Goal: Task Accomplishment & Management: Use online tool/utility

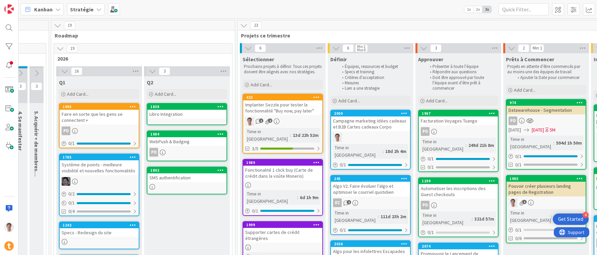
scroll to position [0, 356]
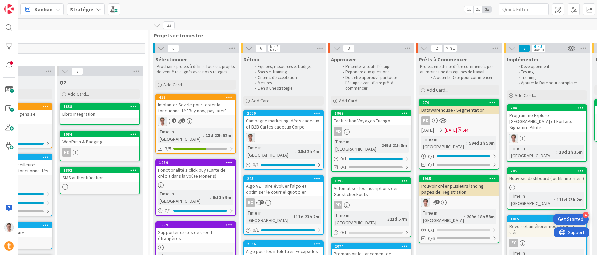
click at [276, 122] on div "Campagne marketing Idées cadeaux et B2B Cartes cadeaux Corpo" at bounding box center [283, 124] width 79 height 15
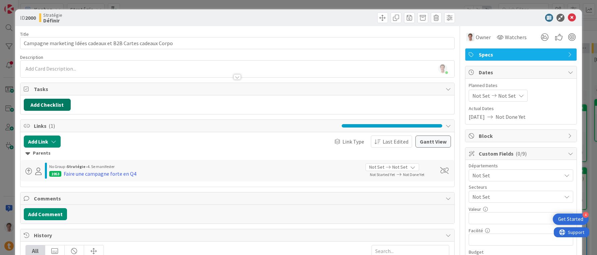
click at [43, 108] on button "Add Checklist" at bounding box center [47, 105] width 47 height 12
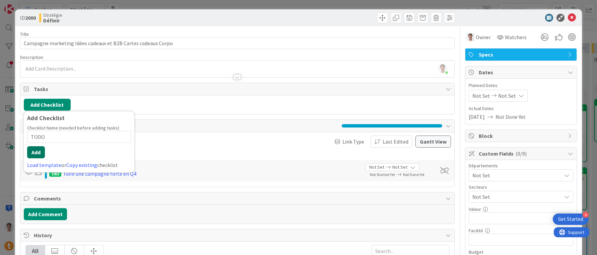
type input "TODO"
click at [29, 154] on button "Add" at bounding box center [36, 152] width 18 height 12
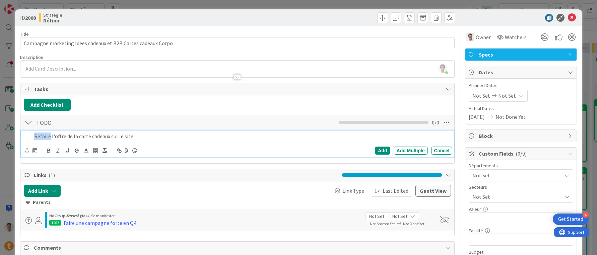
drag, startPoint x: 49, startPoint y: 139, endPoint x: 27, endPoint y: 139, distance: 21.8
click at [27, 139] on div "Refaire l'offre de la carte cadeaux sur le site" at bounding box center [237, 137] width 429 height 12
click at [141, 137] on p "Pimper l'offre de la carte cadeaux sur le site" at bounding box center [242, 137] width 416 height 8
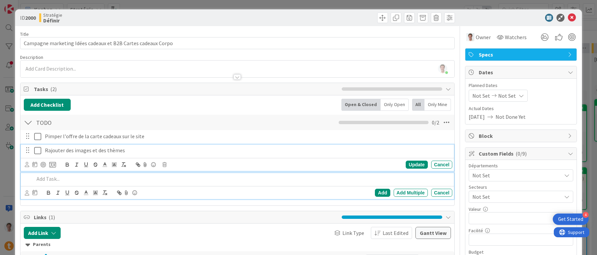
click at [78, 152] on p "Rajouter des images et des thèmes" at bounding box center [247, 151] width 405 height 8
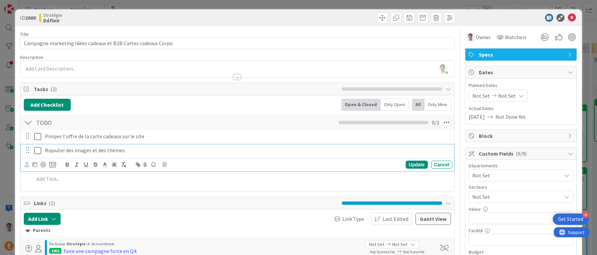
click at [125, 152] on p "Rajouter des images et des thèmes" at bounding box center [247, 151] width 405 height 8
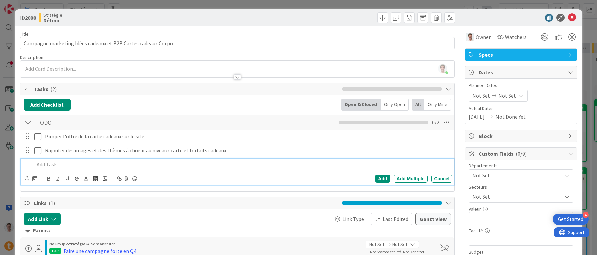
click at [53, 167] on p at bounding box center [242, 165] width 416 height 8
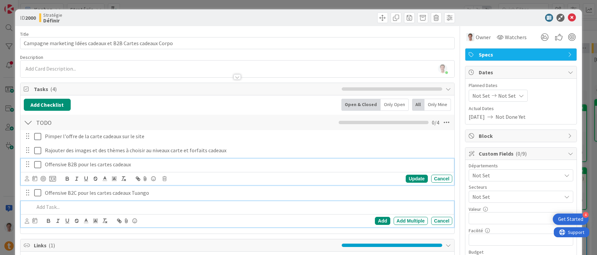
click at [102, 165] on p "Offensive B2B pour les cartes cadeaux" at bounding box center [247, 165] width 405 height 8
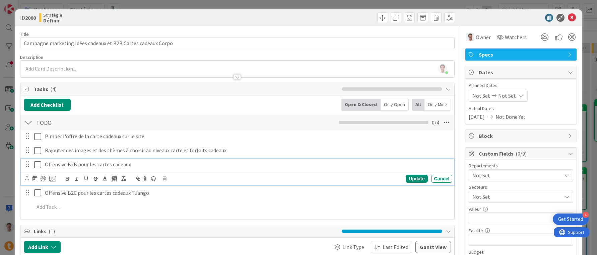
click at [126, 165] on p "Offensive B2B pour les cartes cadeaux" at bounding box center [247, 165] width 405 height 8
click at [131, 165] on p "Offensive B2B pour les cartes cadeaux" at bounding box center [247, 165] width 405 height 8
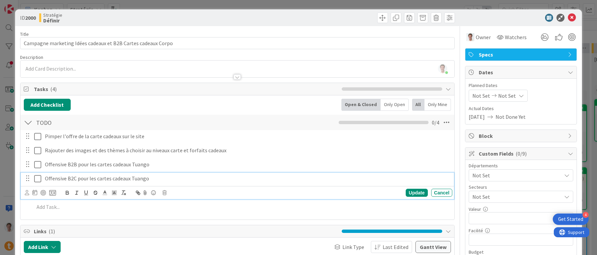
click at [140, 179] on p "Offensive B2C pour les cartes cadeaux Tuango" at bounding box center [247, 179] width 405 height 8
click at [151, 182] on p "Offensive B2C pour les cartes cadeaux Tuango" at bounding box center [247, 179] width 405 height 8
drag, startPoint x: 111, startPoint y: 44, endPoint x: 125, endPoint y: 42, distance: 14.5
click at [125, 42] on input "Campagne marketing Idées cadeaux et B2B Cartes cadeaux Corpo" at bounding box center [237, 43] width 435 height 12
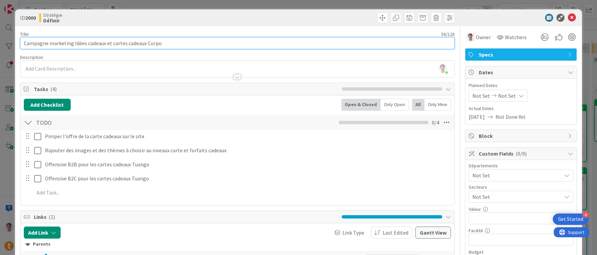
drag, startPoint x: 146, startPoint y: 43, endPoint x: 169, endPoint y: 43, distance: 22.5
click at [169, 43] on input "Campagne marketing Idées cadeaux et cartes cadeaux Corpo" at bounding box center [237, 43] width 435 height 12
type input "Campagne marketing Idées cadeaux et cartes cadeaux B2C et B2B"
click at [78, 70] on div at bounding box center [237, 73] width 434 height 7
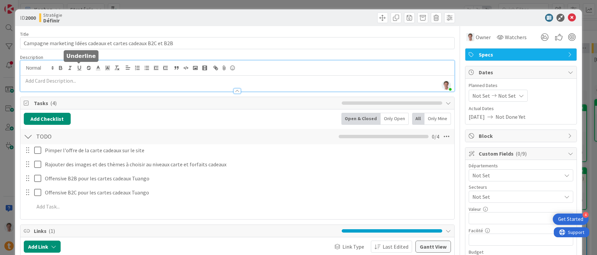
click at [74, 79] on p at bounding box center [238, 81] width 428 height 8
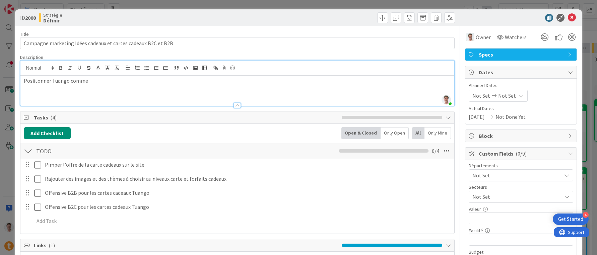
click at [37, 82] on p "Posiitonner Tuango comme" at bounding box center [238, 81] width 428 height 8
click at [32, 82] on p "Posiitionner Tuango comme" at bounding box center [238, 81] width 428 height 8
click at [85, 82] on p "Positionner Tuango comme" at bounding box center [238, 81] width 428 height 8
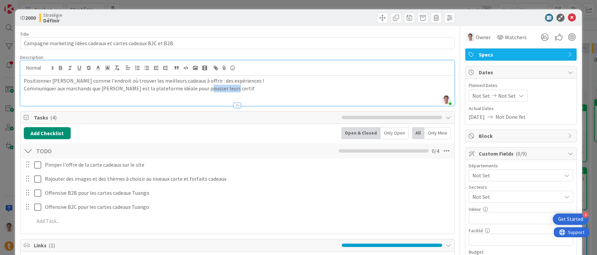
drag, startPoint x: 204, startPoint y: 89, endPoint x: 239, endPoint y: 89, distance: 34.9
click at [239, 89] on p "Communiquer aux marchands que Tuango est la plateforme idéale pour pousser leur…" at bounding box center [238, 89] width 428 height 8
click at [212, 90] on p "Communiquer aux marchands que Tuango est la plateforme idéale pour pousser des …" at bounding box center [238, 89] width 428 height 8
click at [265, 91] on p "Communiquer aux marchands que Tuango est la plateforme idéale pour pousser leur…" at bounding box center [238, 89] width 428 height 8
drag, startPoint x: 361, startPoint y: 91, endPoint x: 409, endPoint y: 90, distance: 48.3
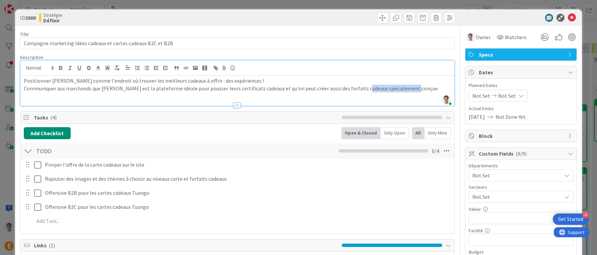
click at [409, 90] on p "Communiquer aux marchands que Tuango est la plateforme idéale pour pousser leur…" at bounding box center [238, 89] width 428 height 8
click at [185, 90] on p "Communiquer aux marchands que Tuango est la plateforme idéale pour pousser leur…" at bounding box center [238, 89] width 428 height 8
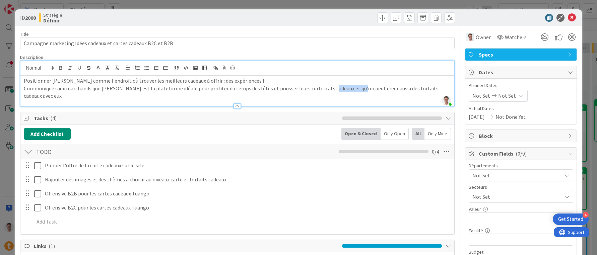
drag, startPoint x: 325, startPoint y: 89, endPoint x: 354, endPoint y: 86, distance: 28.6
click at [354, 86] on p "Communiquer aux marchands que Tuango est la plateforme idéale pour profiter du …" at bounding box center [238, 92] width 428 height 15
drag, startPoint x: 345, startPoint y: 89, endPoint x: 357, endPoint y: 91, distance: 12.2
click at [357, 91] on p "Communiquer aux marchands que Tuango est la plateforme idéale pour profiter du …" at bounding box center [238, 92] width 428 height 15
drag, startPoint x: 390, startPoint y: 90, endPoint x: 408, endPoint y: 90, distance: 17.8
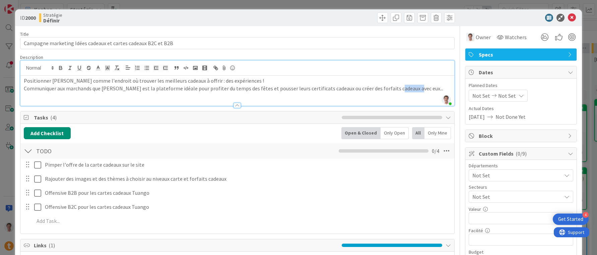
click at [408, 90] on p "Communiquer aux marchands que Tuango est la plateforme idéale pour profiter du …" at bounding box center [238, 89] width 428 height 8
click at [222, 85] on p "Communiquer aux marchands que Tuango est la plateforme idéale pour profiter du …" at bounding box center [238, 89] width 428 height 8
click at [202, 90] on p "Communiquer aux marchands que Tuango est la plateforme idéale pour profiter du …" at bounding box center [238, 89] width 428 height 8
drag, startPoint x: 427, startPoint y: 90, endPoint x: 433, endPoint y: 90, distance: 6.4
click at [433, 90] on p "Communiquer aux marchands que Tuango est la plateforme idéale pour profiter des…" at bounding box center [238, 92] width 428 height 15
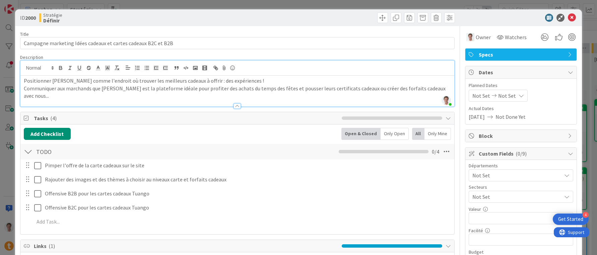
click at [104, 130] on div "Add Checklist Back Open & Closed Only Open All Only Mine" at bounding box center [238, 134] width 428 height 12
click at [148, 128] on div "Add Checklist Back Open & Closed Only Open All Only Mine" at bounding box center [238, 134] width 428 height 12
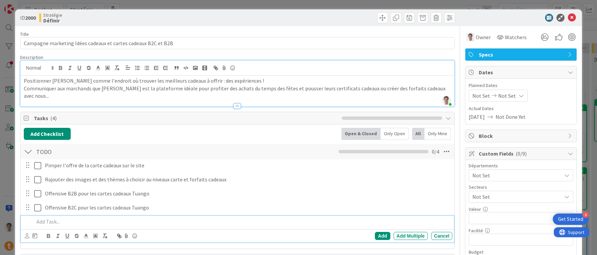
click at [56, 221] on p at bounding box center [242, 222] width 416 height 8
click at [160, 128] on div "Add Checklist Back Open & Closed Only Open All Only Mine" at bounding box center [238, 134] width 428 height 12
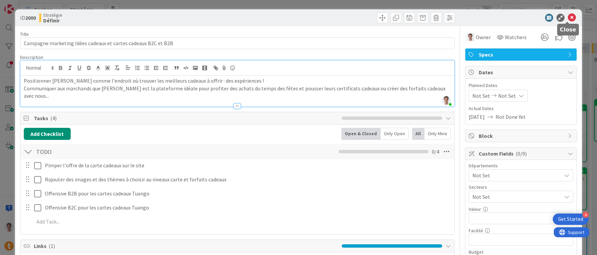
click at [568, 15] on icon at bounding box center [572, 18] width 8 height 8
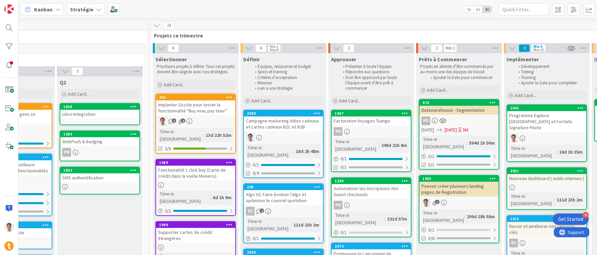
click at [287, 122] on div "Campagne marketing Idées cadeaux et cartes cadeaux B2C et B2B" at bounding box center [283, 124] width 79 height 15
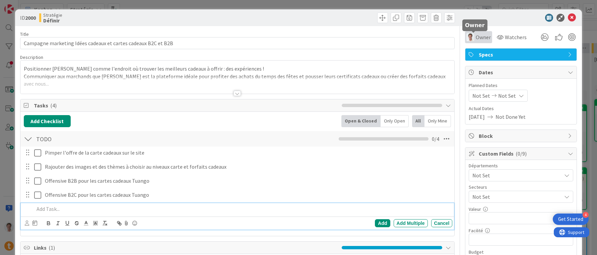
click at [478, 37] on span "Owner" at bounding box center [483, 37] width 15 height 8
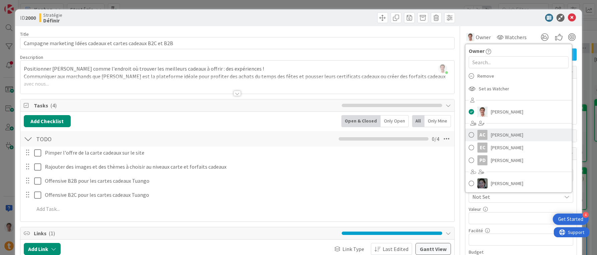
click at [498, 139] on span "Andreanne Cournoyer" at bounding box center [507, 135] width 33 height 10
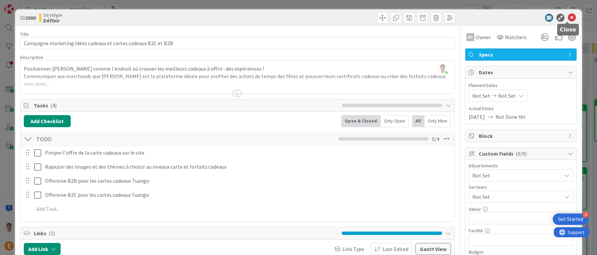
click at [569, 20] on icon at bounding box center [572, 18] width 8 height 8
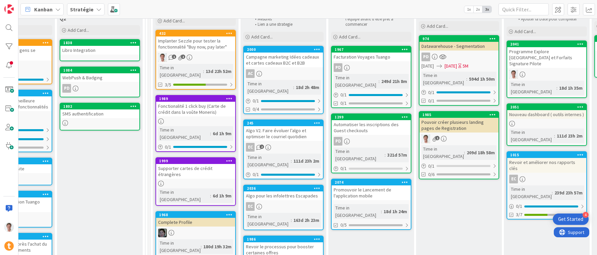
scroll to position [65, 356]
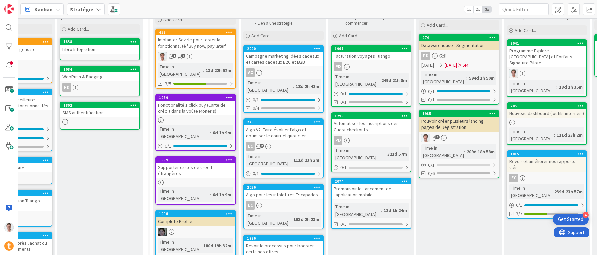
click at [360, 185] on div "Promouvoir le Lancement de l'application mobile" at bounding box center [371, 192] width 79 height 15
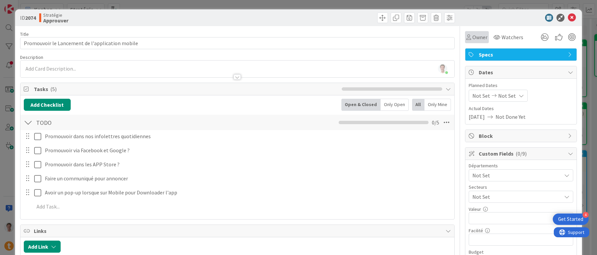
click at [466, 42] on div "Owner" at bounding box center [477, 37] width 24 height 12
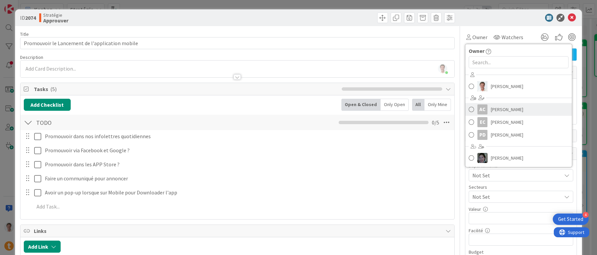
click at [493, 114] on span "Andreanne Cournoyer" at bounding box center [507, 110] width 33 height 10
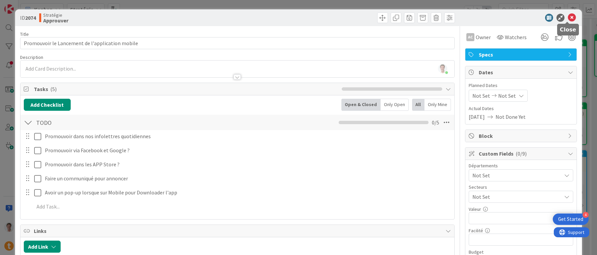
click at [568, 16] on icon at bounding box center [572, 18] width 8 height 8
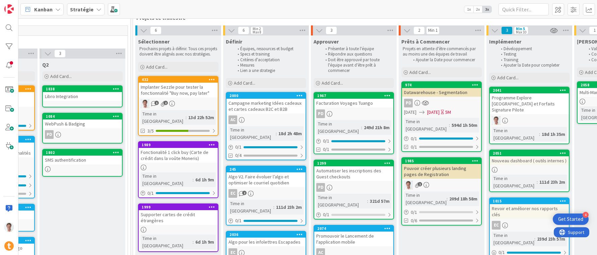
scroll to position [18, 376]
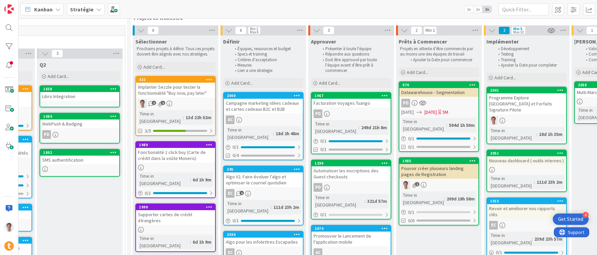
click at [169, 93] on div "Implanter Sezzle pour tester la fonctionnalité "Buy now, pay later"" at bounding box center [175, 90] width 79 height 15
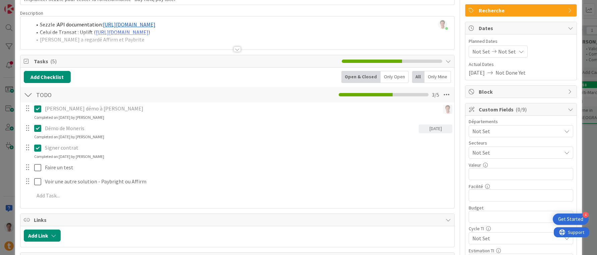
scroll to position [50, 0]
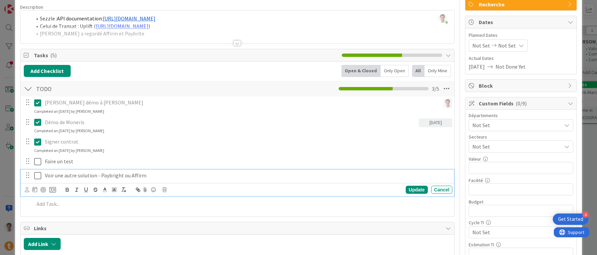
click at [37, 177] on icon at bounding box center [37, 176] width 7 height 8
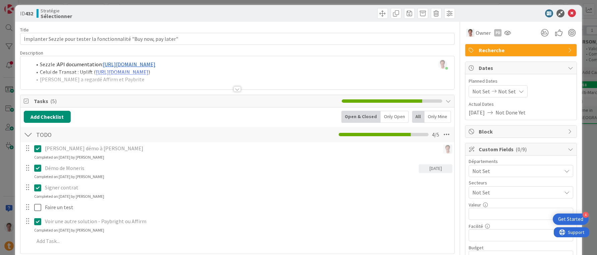
scroll to position [0, 0]
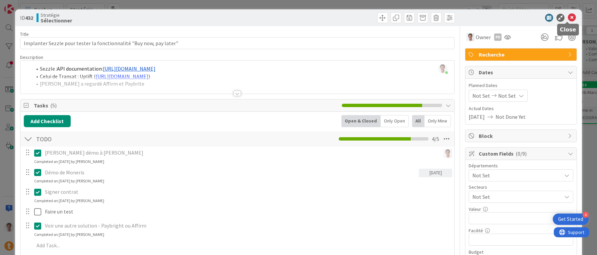
click at [568, 19] on icon at bounding box center [572, 18] width 8 height 8
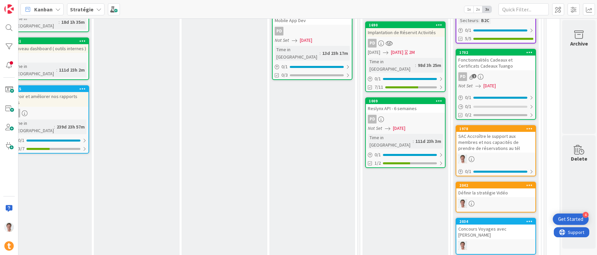
scroll to position [0, 854]
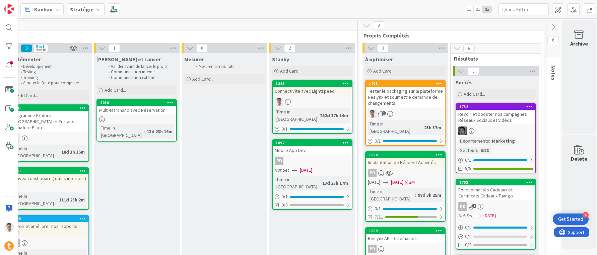
click at [289, 146] on div "Mobile App Dev" at bounding box center [312, 150] width 79 height 9
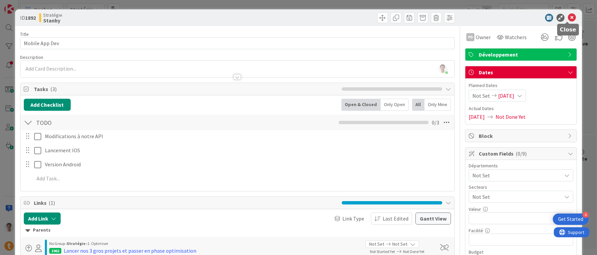
click at [568, 18] on icon at bounding box center [572, 18] width 8 height 8
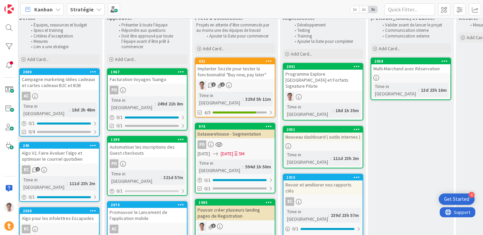
scroll to position [42, 590]
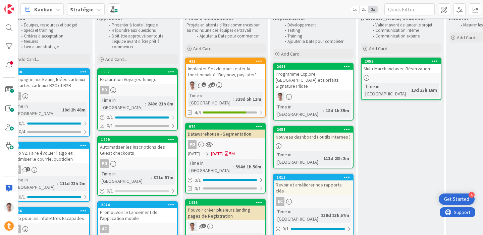
click at [221, 75] on div "Implanter Sezzle pour tester la fonctionnalité "Buy now, pay later"" at bounding box center [225, 71] width 79 height 15
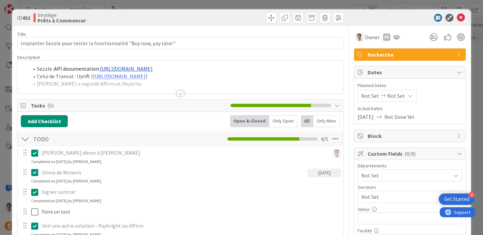
click at [179, 92] on div at bounding box center [180, 93] width 7 height 5
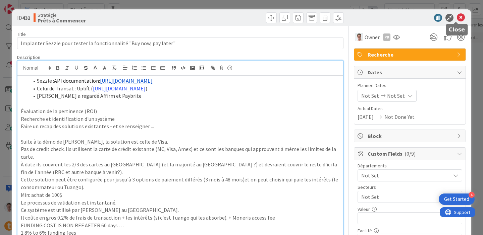
click at [458, 14] on icon at bounding box center [460, 18] width 8 height 8
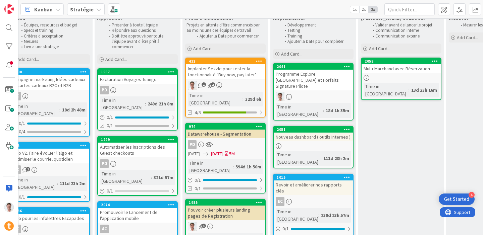
click at [228, 71] on div "Implanter Sezzle pour tester la fonctionnalité "Buy now, pay later"" at bounding box center [225, 71] width 79 height 15
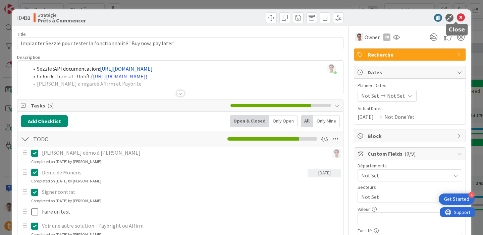
click at [457, 17] on icon at bounding box center [460, 18] width 8 height 8
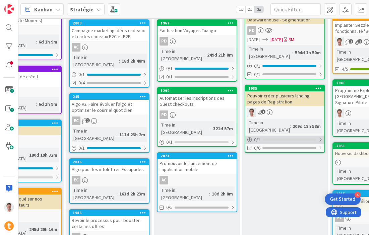
scroll to position [90, 529]
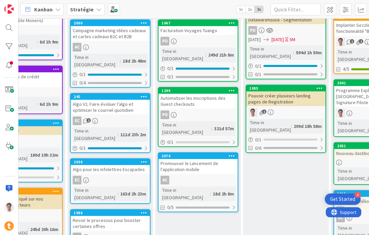
click at [187, 159] on div "Promouvoir le Lancement de l'application mobile" at bounding box center [198, 166] width 79 height 15
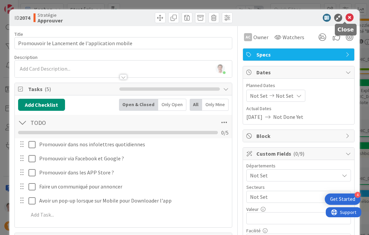
click at [346, 15] on icon at bounding box center [349, 18] width 8 height 8
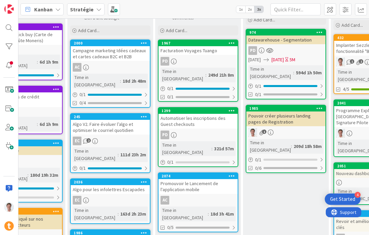
scroll to position [0, 529]
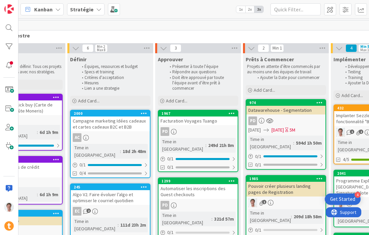
click at [105, 123] on div "Campagne marketing Idées cadeaux et cartes cadeaux B2C et B2B" at bounding box center [110, 124] width 79 height 15
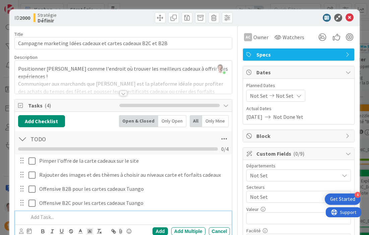
click at [121, 94] on div at bounding box center [123, 93] width 7 height 5
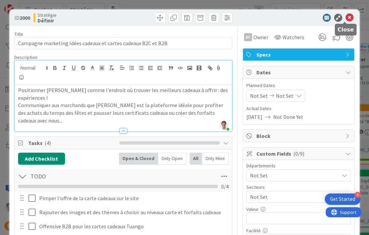
click at [345, 18] on icon at bounding box center [349, 18] width 8 height 8
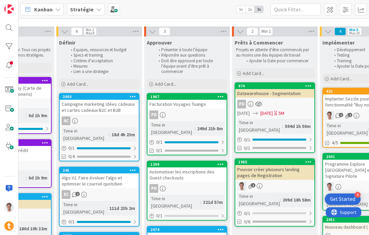
scroll to position [21, 540]
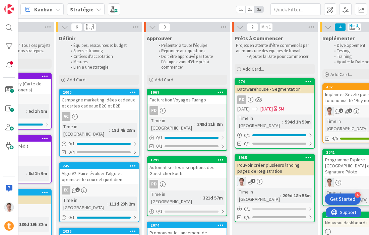
click at [179, 101] on div "Facturation Voyages Tuango" at bounding box center [186, 100] width 79 height 9
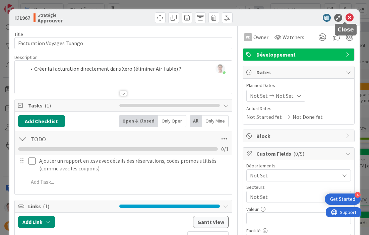
click at [346, 17] on icon at bounding box center [349, 18] width 8 height 8
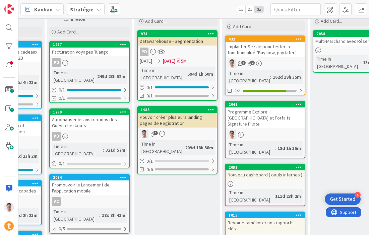
scroll to position [71, 638]
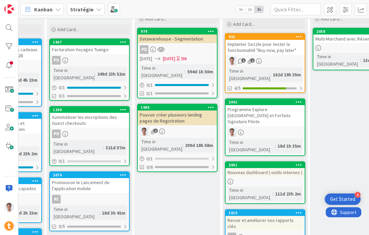
click at [176, 111] on div "Pouvoir créer plusieurs landing pages de Registration" at bounding box center [177, 118] width 79 height 15
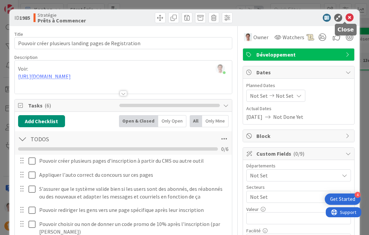
click at [346, 16] on icon at bounding box center [349, 18] width 8 height 8
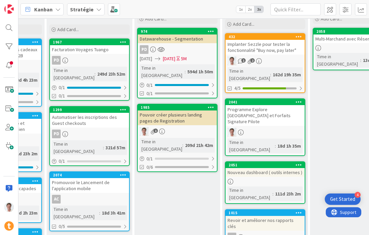
click at [181, 111] on div "Pouvoir créer plusieurs landing pages de Registration" at bounding box center [177, 118] width 79 height 15
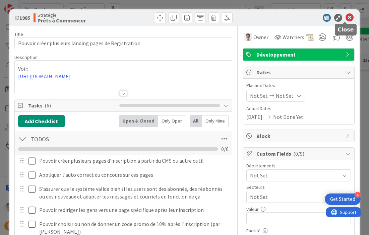
click at [347, 16] on icon at bounding box center [349, 18] width 8 height 8
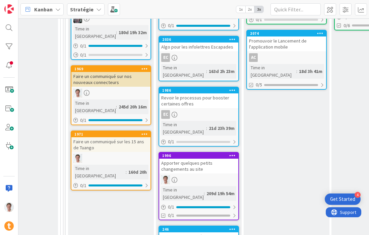
scroll to position [215, 441]
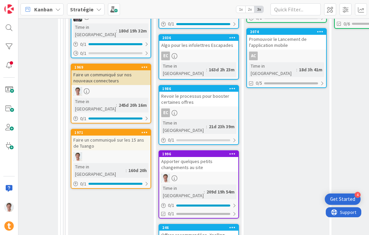
click at [200, 157] on div "Apporter quelques petits changements au site" at bounding box center [198, 164] width 79 height 15
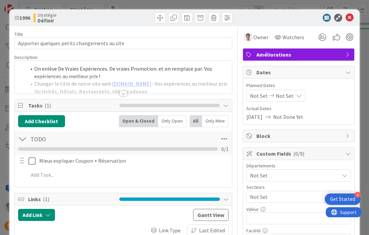
click at [121, 93] on div at bounding box center [123, 93] width 7 height 5
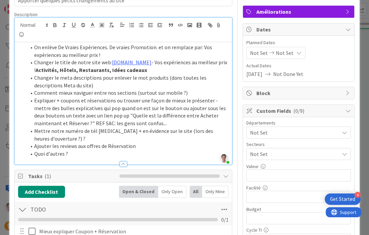
scroll to position [45, 0]
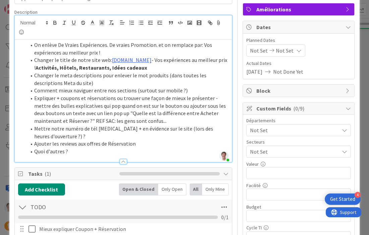
click at [138, 146] on li "Ajouter les reviews aux offres de Réservation" at bounding box center [127, 144] width 203 height 8
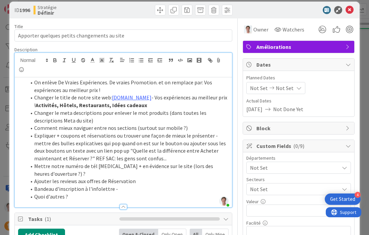
scroll to position [4, 0]
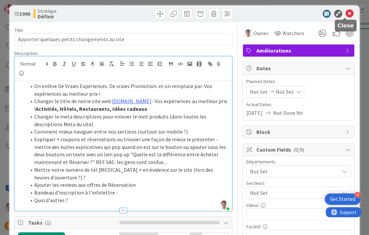
click at [345, 13] on icon at bounding box center [349, 14] width 8 height 8
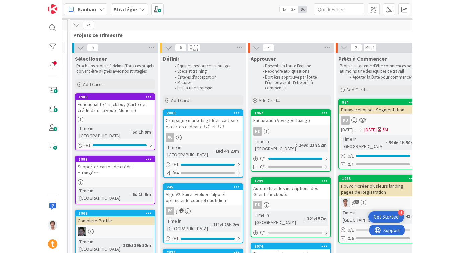
scroll to position [0, 480]
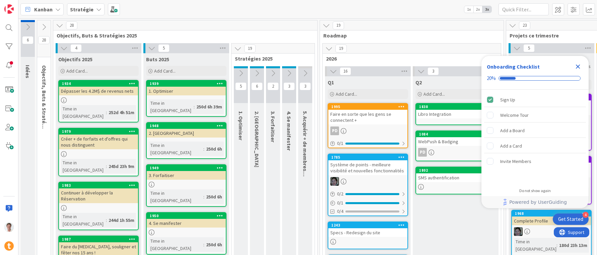
click at [579, 66] on icon "Close Checklist" at bounding box center [578, 67] width 8 height 8
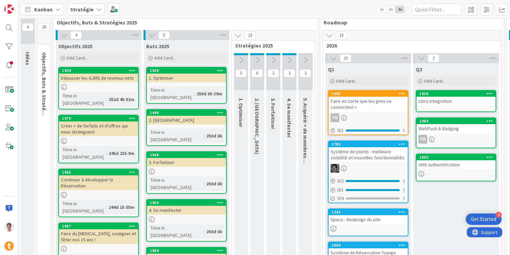
scroll to position [13, 0]
